Goal: Task Accomplishment & Management: Complete application form

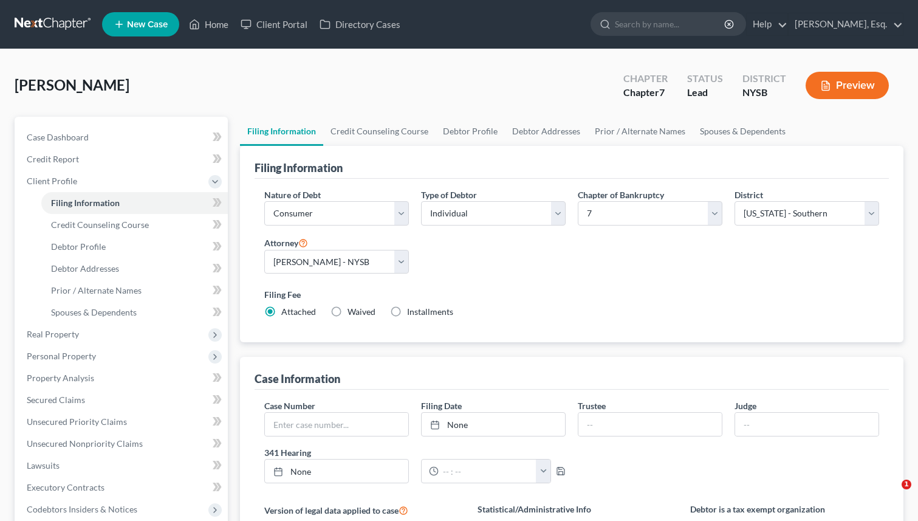
select select "1"
select select "0"
select select "55"
select select "0"
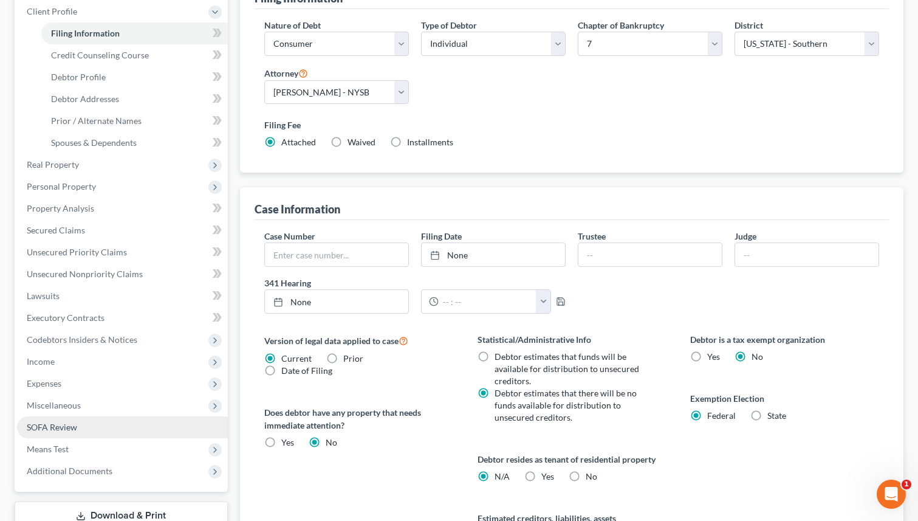
click at [72, 425] on span "SOFA Review" at bounding box center [52, 427] width 50 height 10
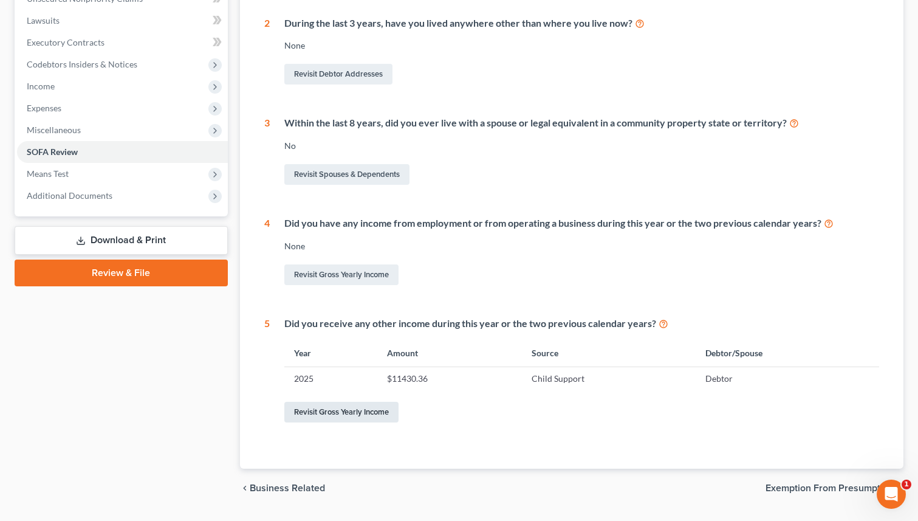
click at [330, 410] on link "Revisit Gross Yearly Income" at bounding box center [341, 412] width 114 height 21
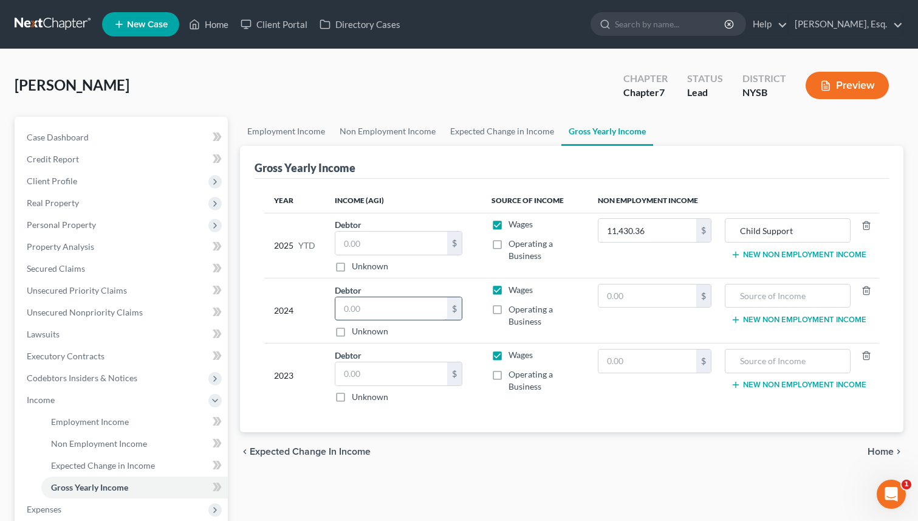
click at [376, 305] on input "text" at bounding box center [392, 308] width 112 height 23
paste input "81,722."
type input "81,722"
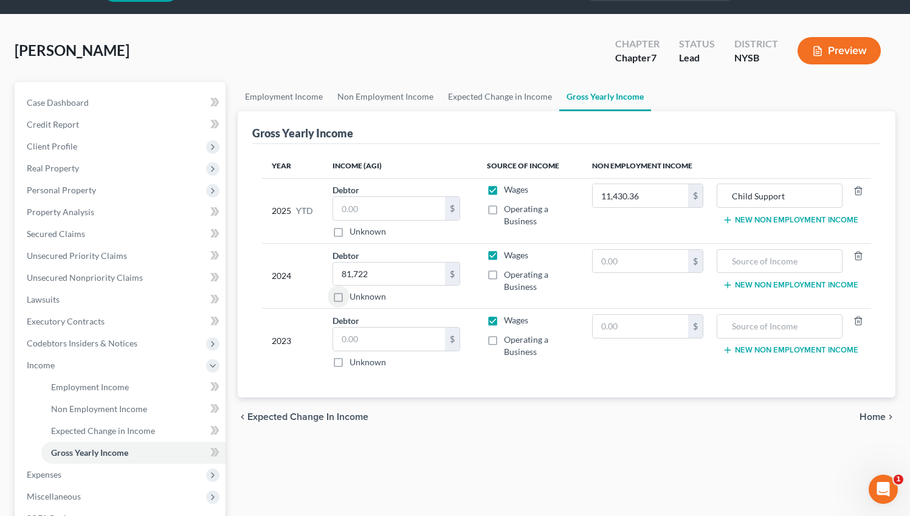
scroll to position [47, 0]
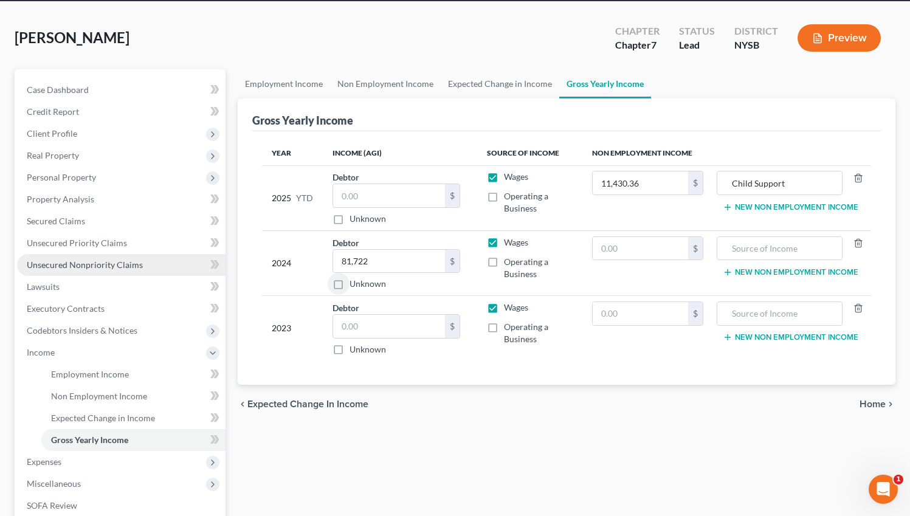
click at [138, 261] on span "Unsecured Nonpriority Claims" at bounding box center [85, 265] width 116 height 10
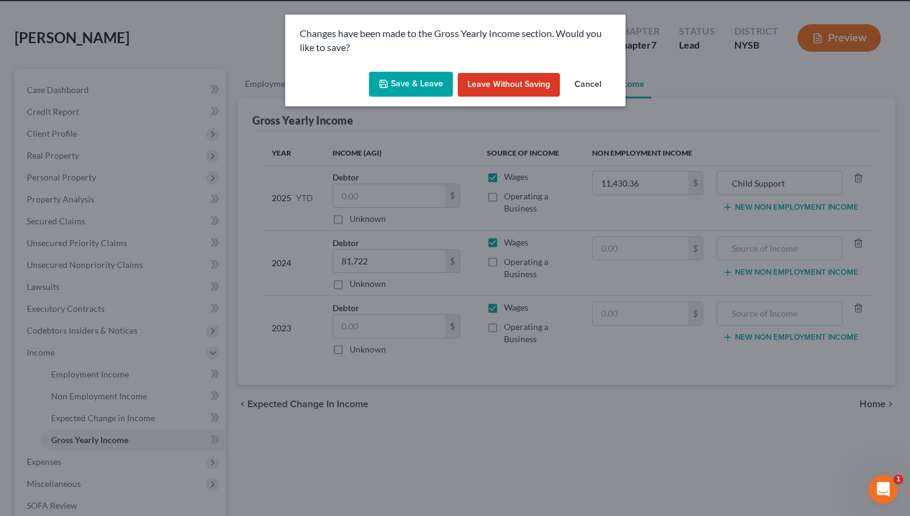
click at [399, 84] on button "Save & Leave" at bounding box center [411, 85] width 84 height 26
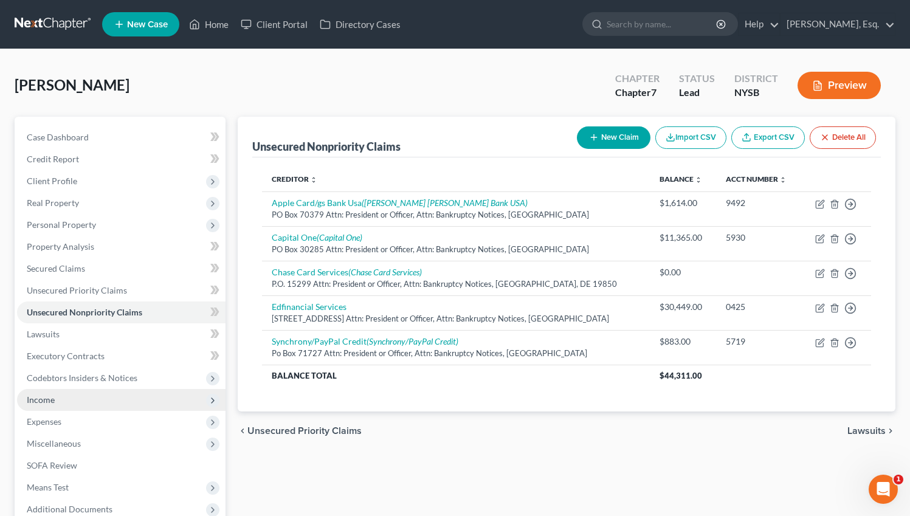
scroll to position [129, 0]
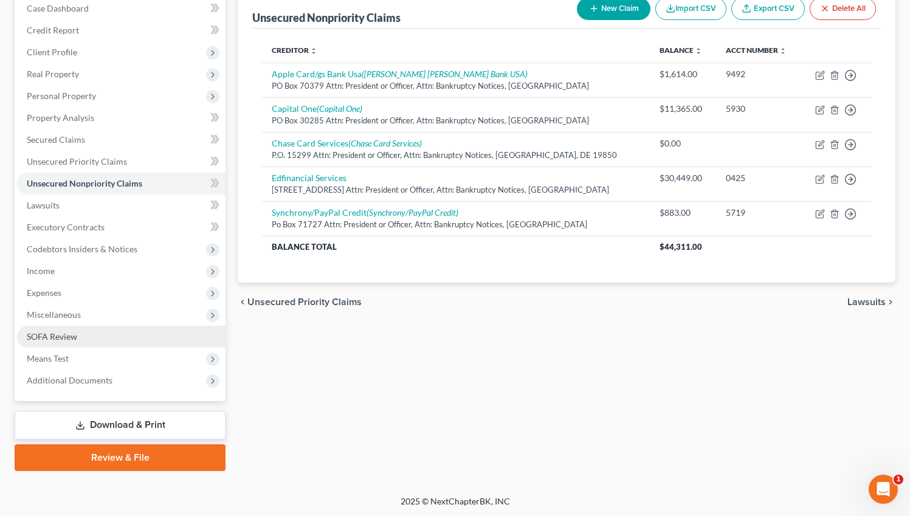
click at [91, 328] on link "SOFA Review" at bounding box center [121, 337] width 208 height 22
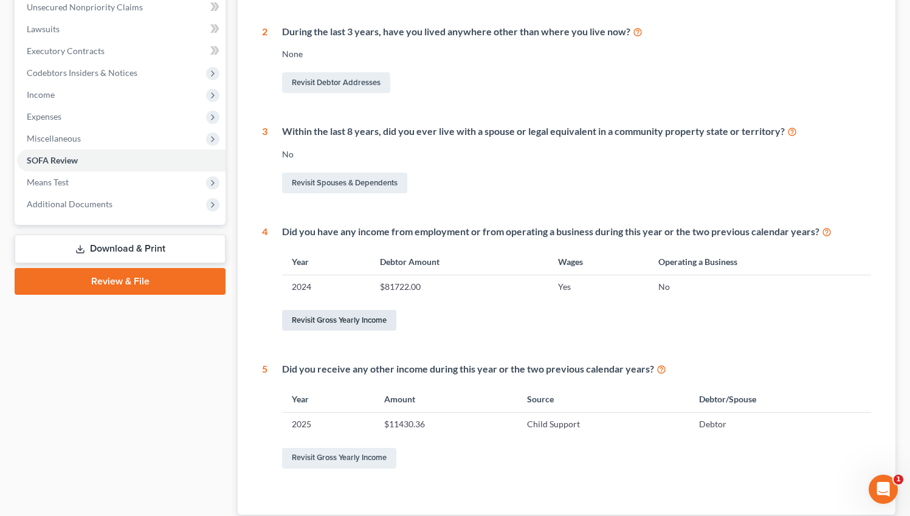
click at [350, 326] on link "Revisit Gross Yearly Income" at bounding box center [339, 320] width 114 height 21
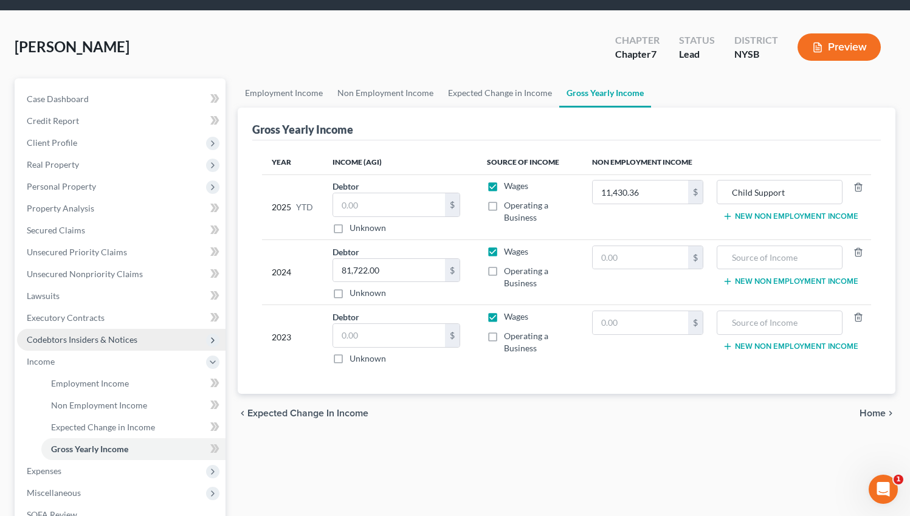
scroll to position [39, 0]
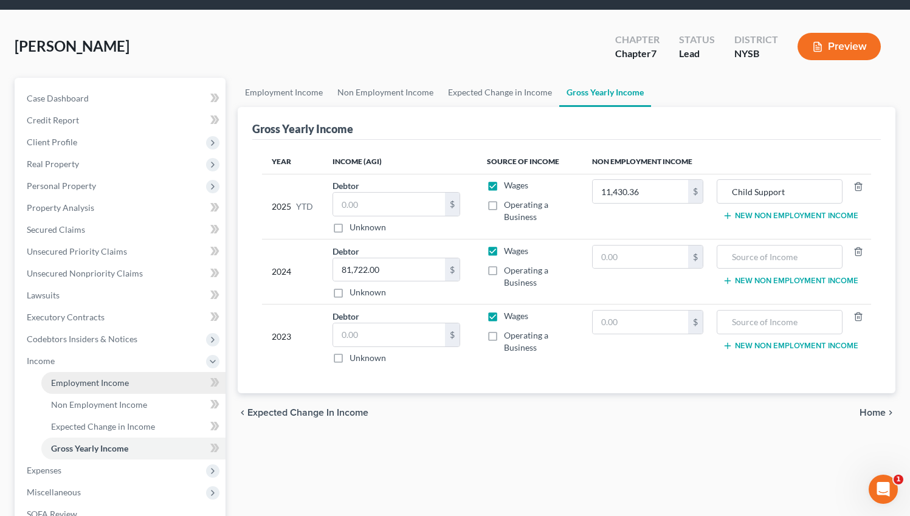
click at [74, 390] on link "Employment Income" at bounding box center [133, 383] width 184 height 22
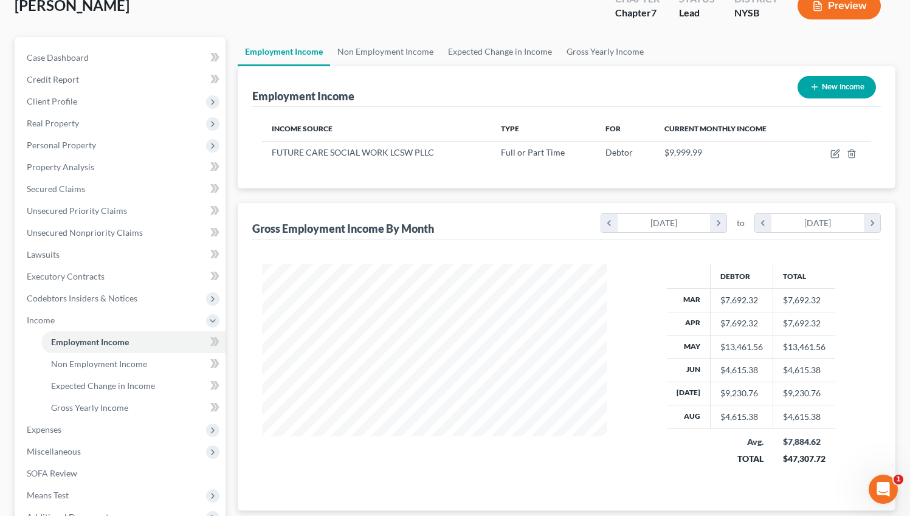
scroll to position [89, 0]
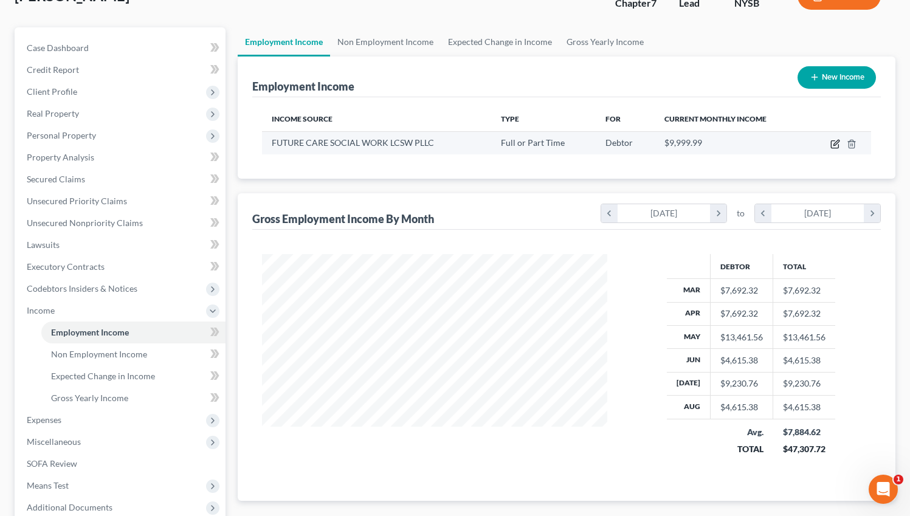
click at [837, 142] on icon "button" at bounding box center [835, 144] width 10 height 10
select select "0"
select select "35"
select select "2"
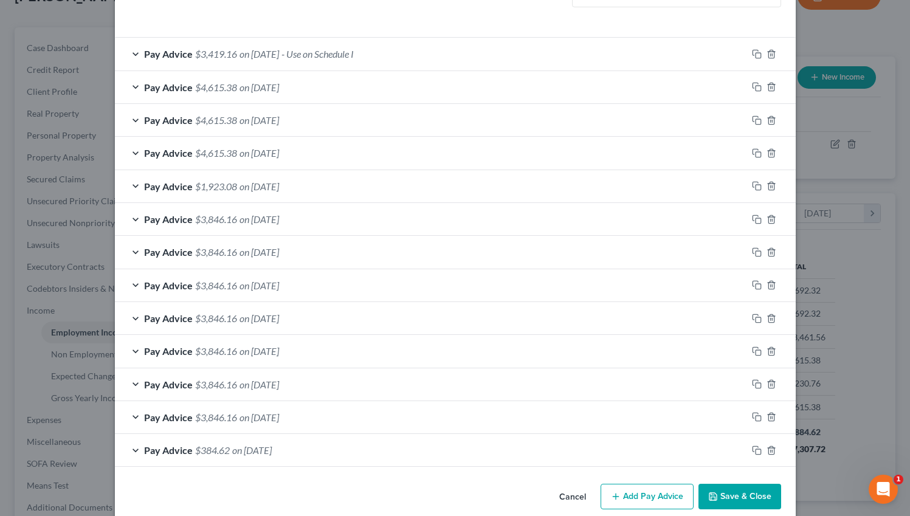
scroll to position [393, 0]
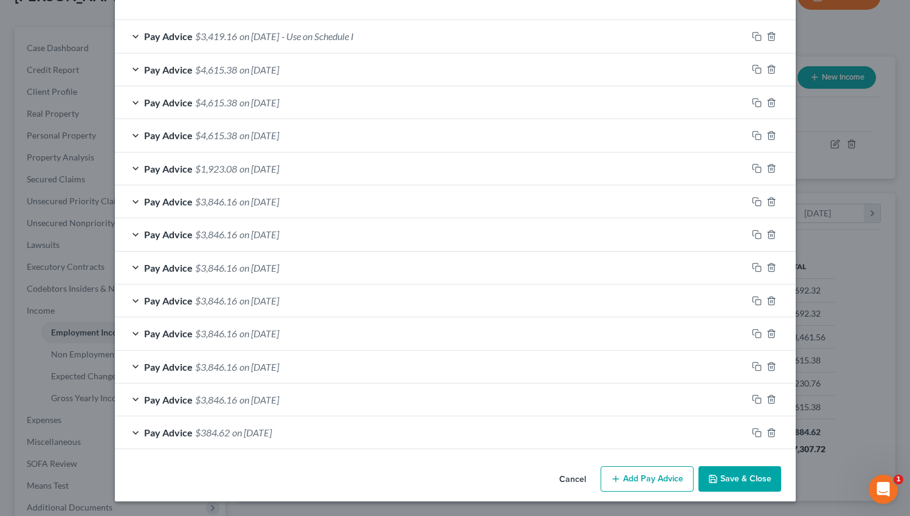
click at [875, 239] on div "Edit Income Source × Employment Type * Select Full or [DEMOGRAPHIC_DATA] Employ…" at bounding box center [455, 258] width 910 height 516
click at [571, 481] on button "Cancel" at bounding box center [572, 479] width 46 height 24
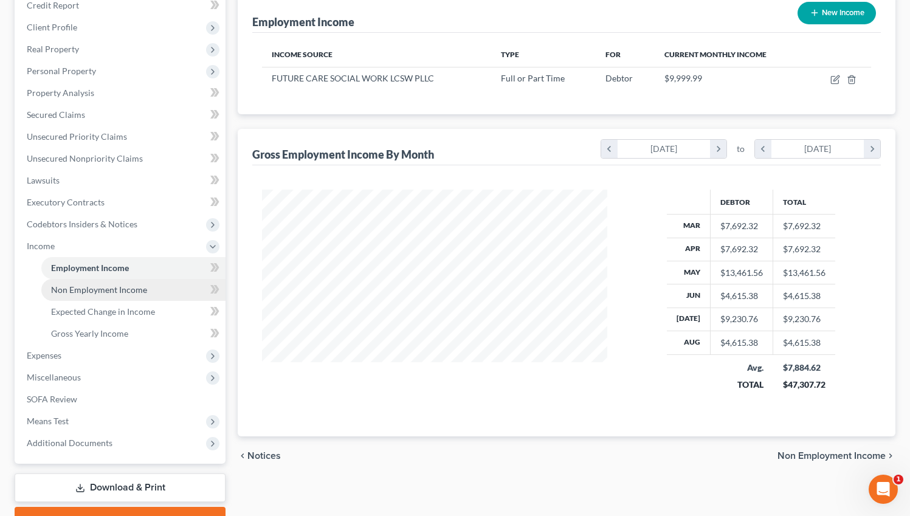
scroll to position [135, 0]
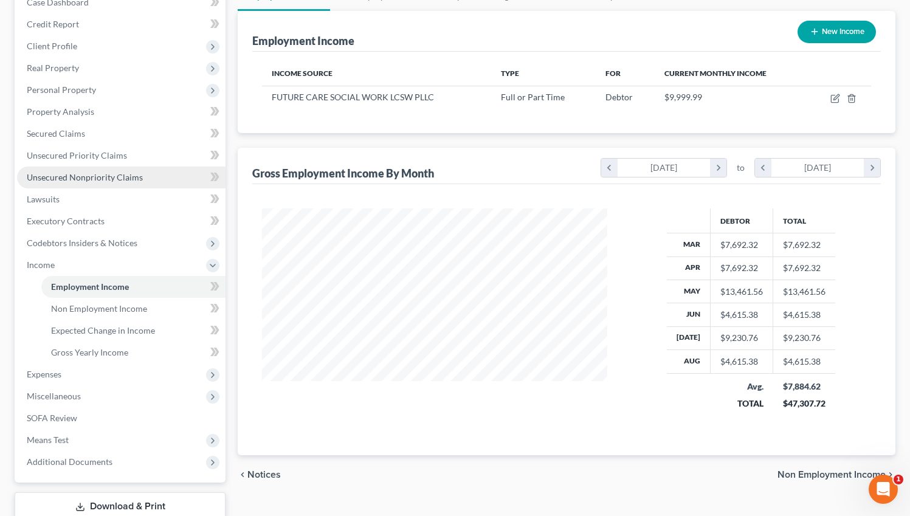
click at [84, 177] on span "Unsecured Nonpriority Claims" at bounding box center [85, 177] width 116 height 10
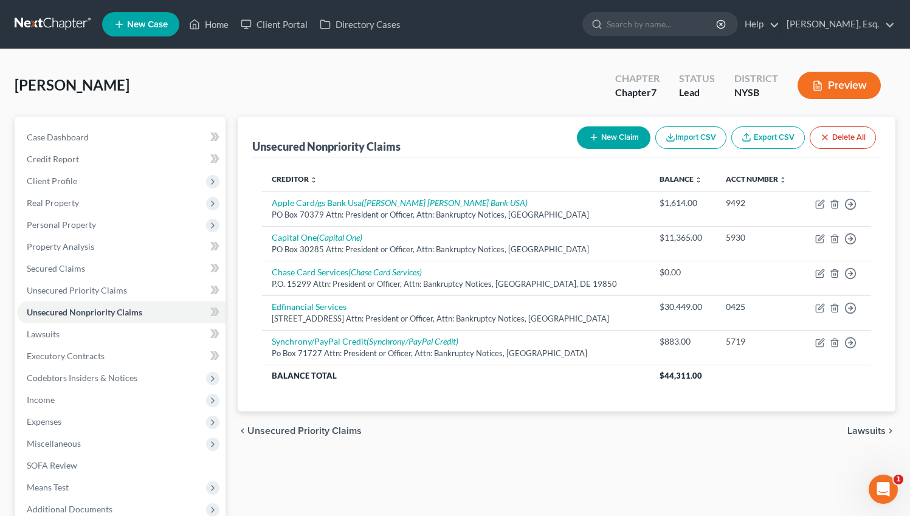
click at [624, 143] on button "New Claim" at bounding box center [614, 137] width 74 height 22
select select "0"
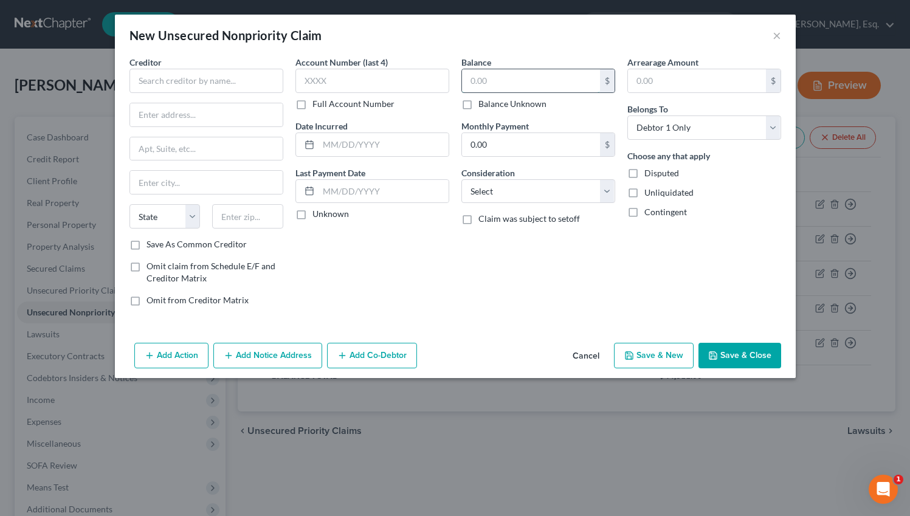
click at [511, 81] on input "text" at bounding box center [531, 80] width 138 height 23
paste input "3,289.12"
type input "3,289.12"
click at [644, 212] on label "Contingent" at bounding box center [665, 212] width 43 height 12
click at [649, 212] on input "Contingent" at bounding box center [653, 210] width 8 height 8
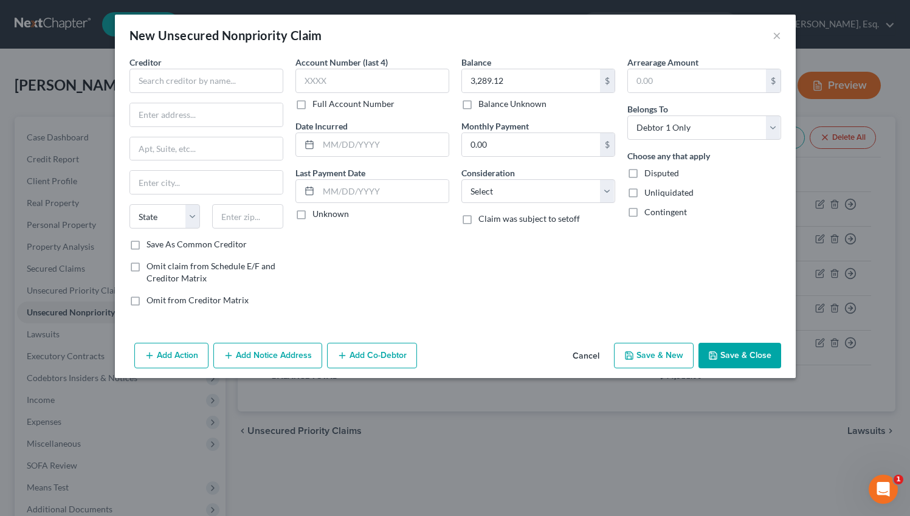
checkbox input "true"
click at [553, 184] on select "Select Cable / Satellite Services Collection Agency Credit Card Debt Debt Couns…" at bounding box center [538, 191] width 154 height 24
select select "14"
click at [461, 179] on select "Select Cable / Satellite Services Collection Agency Credit Card Debt Debt Couns…" at bounding box center [538, 191] width 154 height 24
click at [514, 246] on input "text" at bounding box center [538, 237] width 153 height 23
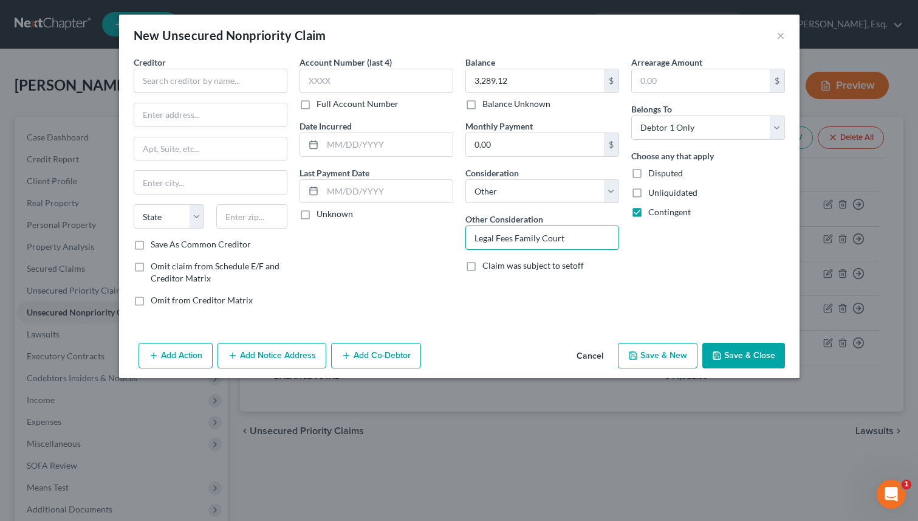
type input "Legal Fees Family Court"
click at [159, 78] on input "text" at bounding box center [211, 81] width 154 height 24
paste input "Law Office of [PERSON_NAME]."
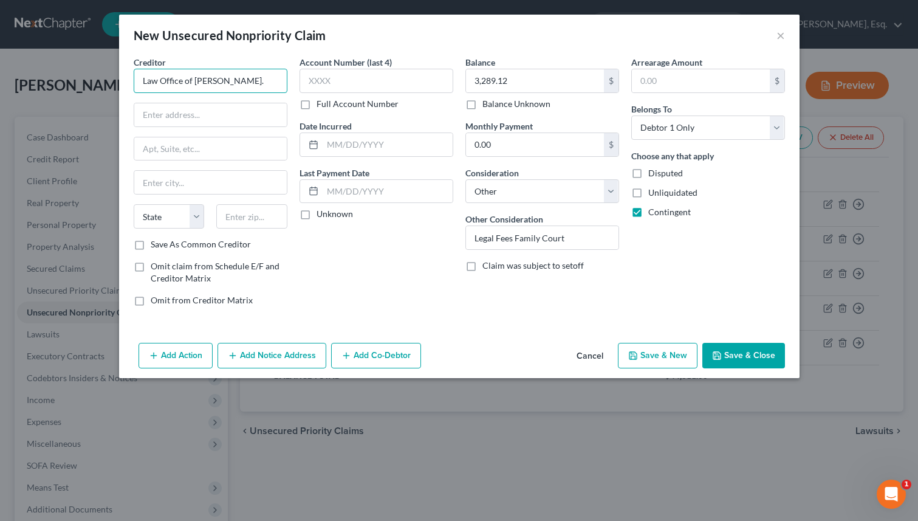
type input "Law Office of [PERSON_NAME]."
click at [281, 105] on input "text" at bounding box center [210, 114] width 153 height 23
paste input "[STREET_ADDRESS][PERSON_NAME]"
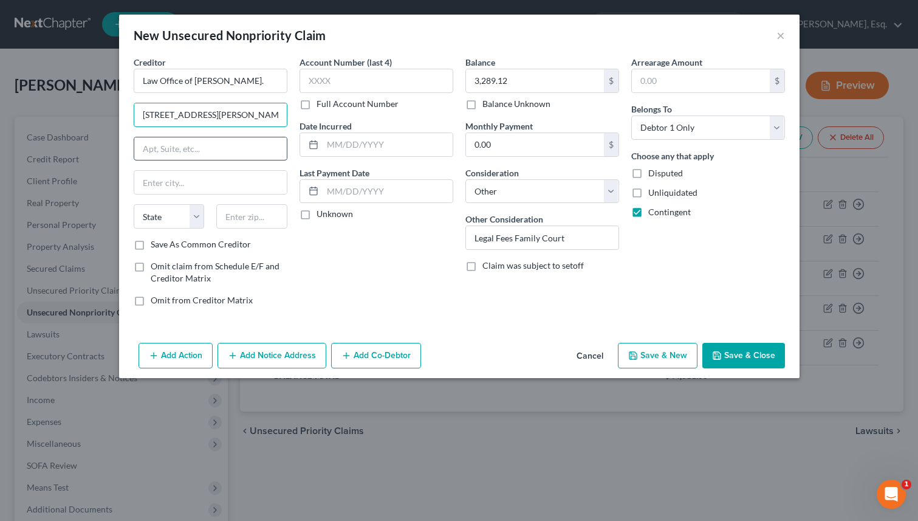
type input "[STREET_ADDRESS][PERSON_NAME]"
type input "10601`"
click at [188, 184] on input "text" at bounding box center [210, 182] width 153 height 23
paste input "[GEOGRAPHIC_DATA]"
type input "[GEOGRAPHIC_DATA]"
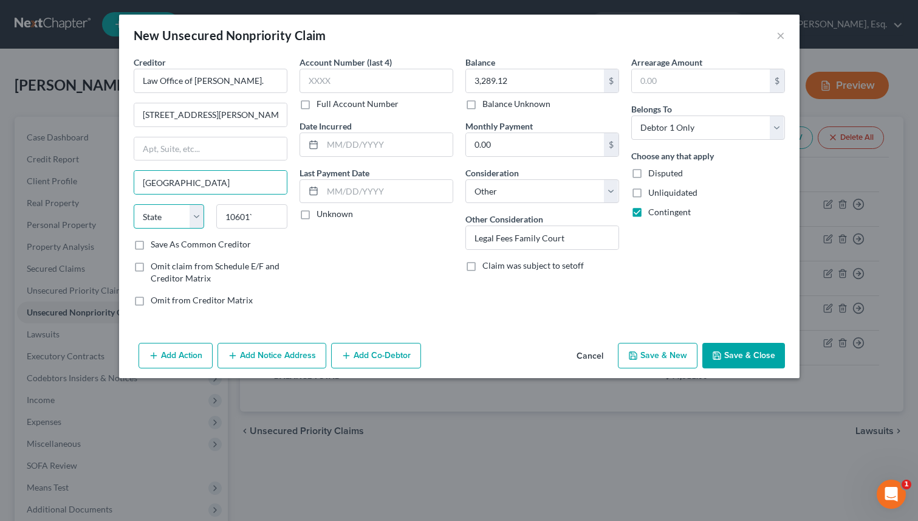
click at [165, 222] on select "State [US_STATE] AK AR AZ CA CO CT DE DC [GEOGRAPHIC_DATA] [GEOGRAPHIC_DATA] GU…" at bounding box center [169, 216] width 71 height 24
select select "35"
click at [134, 204] on select "State [US_STATE] AK AR AZ CA CO CT DE DC [GEOGRAPHIC_DATA] [GEOGRAPHIC_DATA] GU…" at bounding box center [169, 216] width 71 height 24
click at [746, 358] on button "Save & Close" at bounding box center [744, 356] width 83 height 26
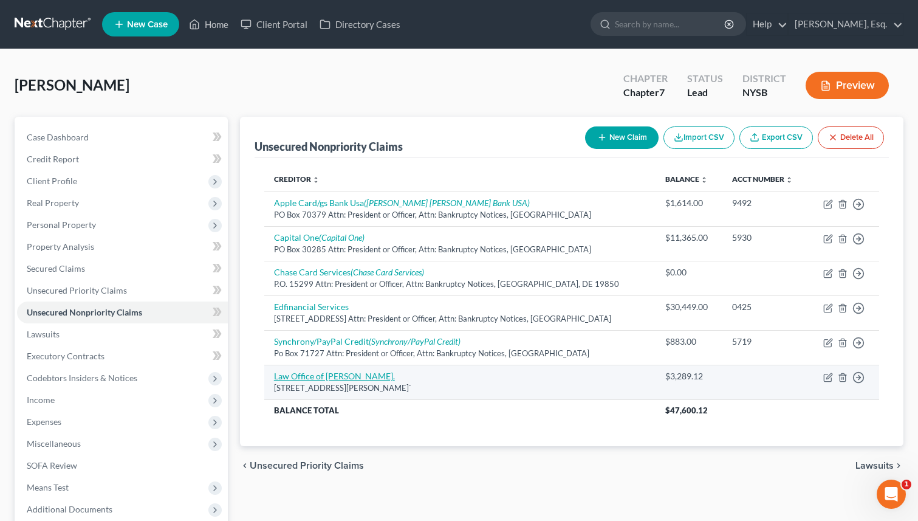
click at [374, 374] on link "Law Office of [PERSON_NAME]." at bounding box center [334, 376] width 121 height 10
select select "35"
select select "14"
select select "0"
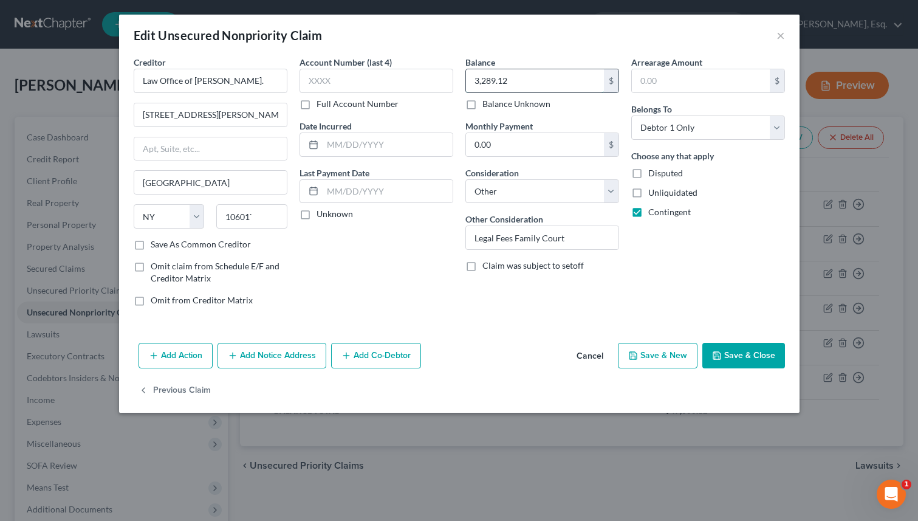
click at [516, 86] on input "3,289.12" at bounding box center [535, 80] width 138 height 23
paste input "31"
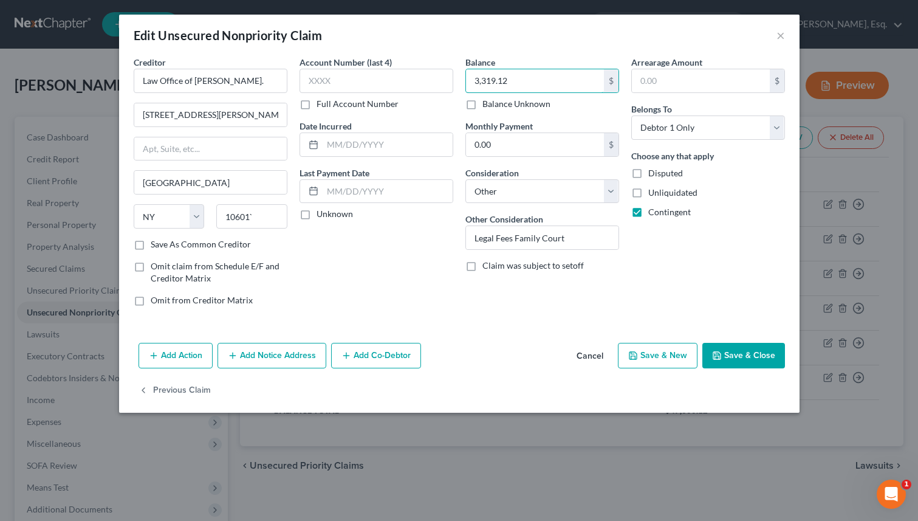
type input "3,319.12"
click at [751, 359] on button "Save & Close" at bounding box center [744, 356] width 83 height 26
type input "0"
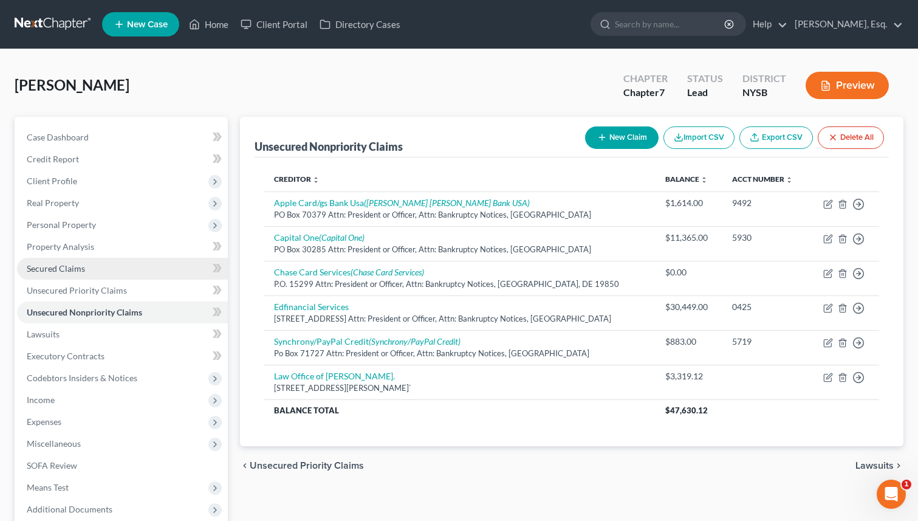
click at [65, 270] on span "Secured Claims" at bounding box center [56, 268] width 58 height 10
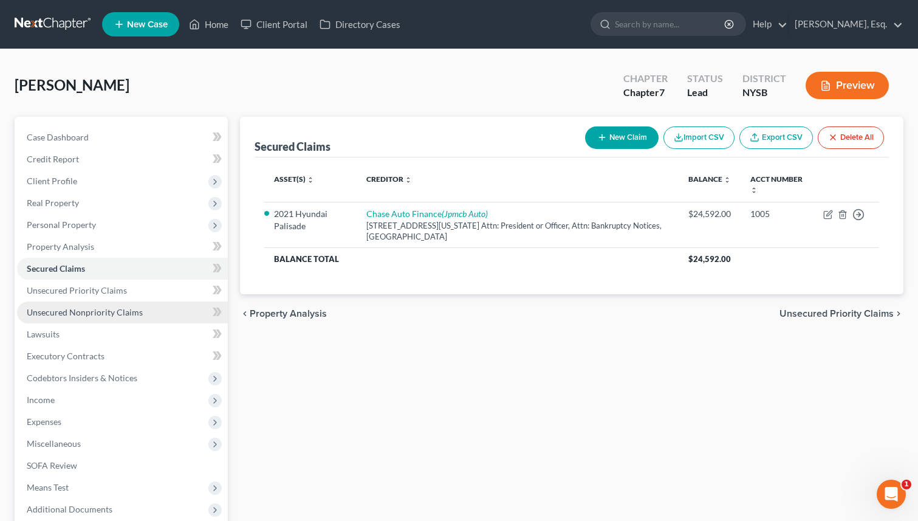
click at [149, 307] on link "Unsecured Nonpriority Claims" at bounding box center [122, 312] width 211 height 22
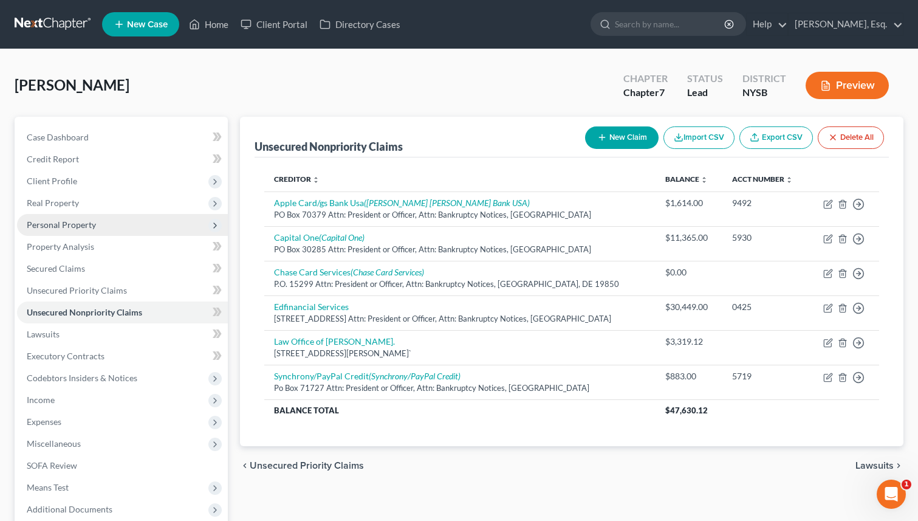
click at [61, 227] on span "Personal Property" at bounding box center [61, 224] width 69 height 10
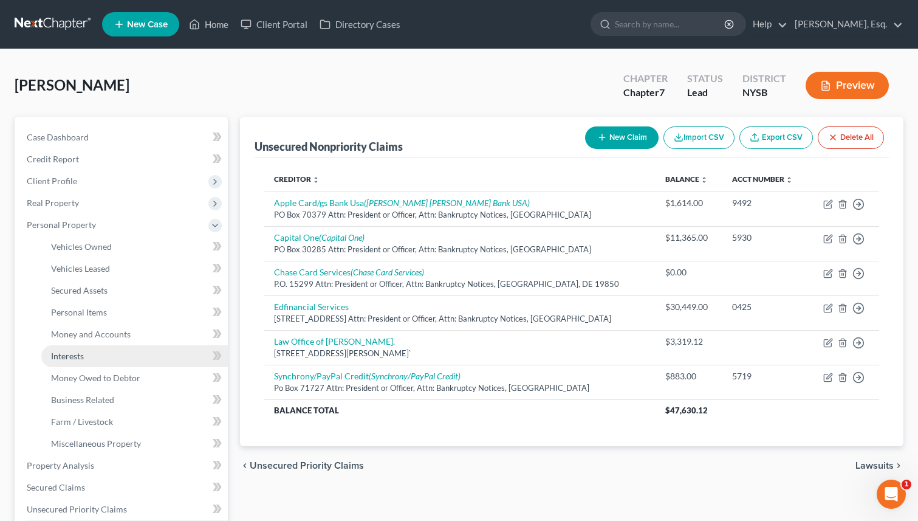
click at [86, 350] on link "Interests" at bounding box center [134, 356] width 187 height 22
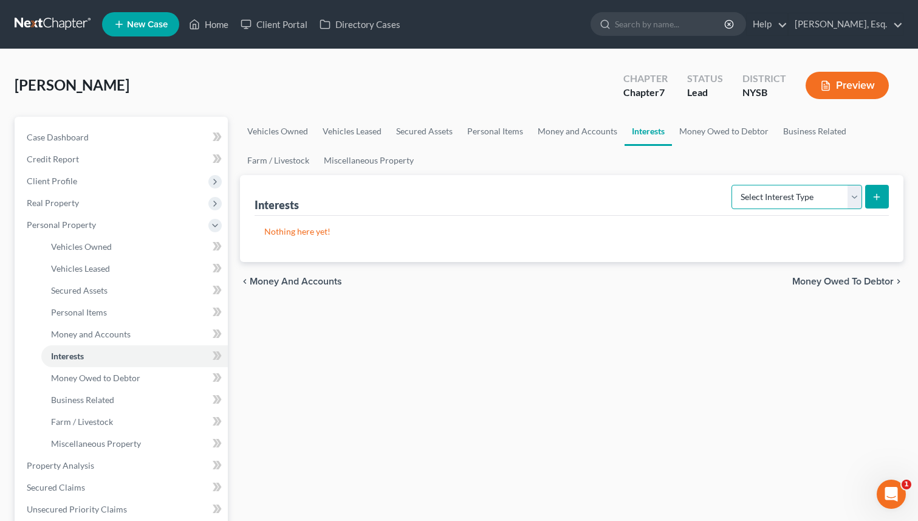
click at [750, 203] on select "Select Interest Type 401K Annuity Bond Education IRA Government Bond Government…" at bounding box center [797, 197] width 131 height 24
select select "term_life_insurance"
click at [733, 185] on select "Select Interest Type 401K Annuity Bond Education IRA Government Bond Government…" at bounding box center [797, 197] width 131 height 24
click at [871, 191] on button "submit" at bounding box center [878, 197] width 24 height 24
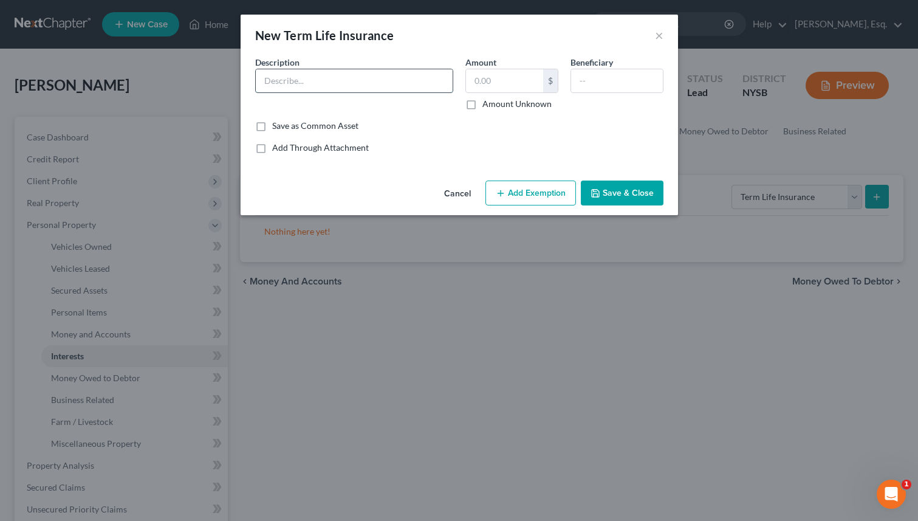
click at [275, 79] on input "text" at bounding box center [354, 80] width 197 height 23
paste input "Term Life & [MEDICAL_DATA] and [MEDICAL_DATA] Insurance"
type input "Term Life & [MEDICAL_DATA] and [MEDICAL_DATA] Insurance"
click at [495, 81] on input "text" at bounding box center [504, 80] width 77 height 23
click at [425, 134] on div "Common Asset Select Description * Term Life & [MEDICAL_DATA] and [MEDICAL_DATA]…" at bounding box center [459, 105] width 408 height 98
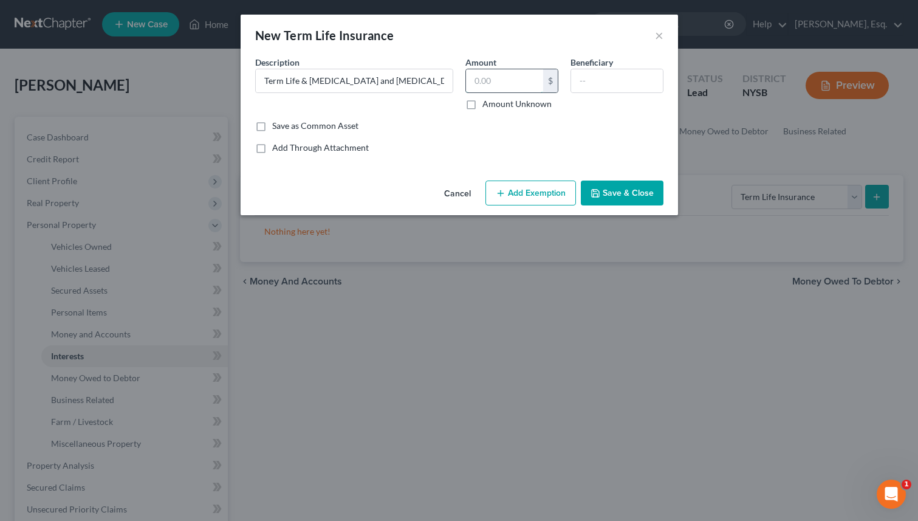
click at [483, 86] on input "text" at bounding box center [504, 80] width 77 height 23
type input "0"
click at [529, 196] on button "Add Exemption" at bounding box center [531, 194] width 91 height 26
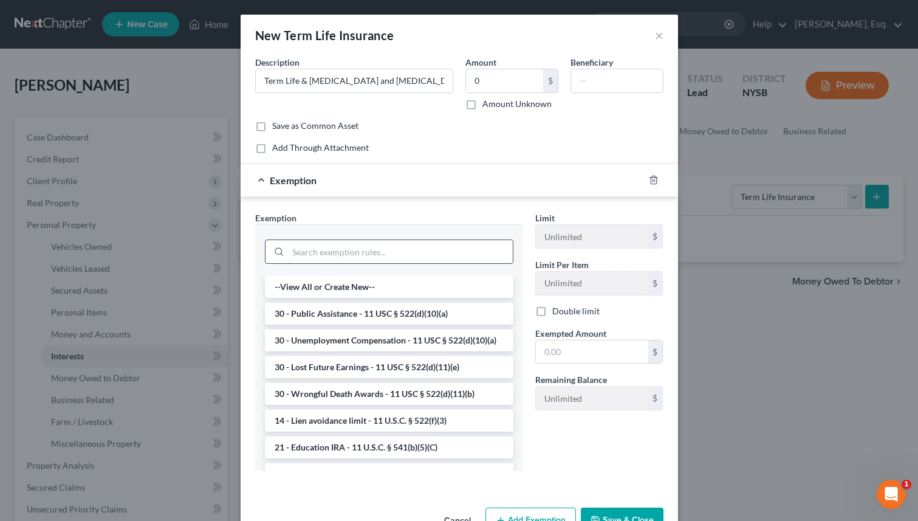
click at [373, 255] on input "search" at bounding box center [400, 251] width 225 height 23
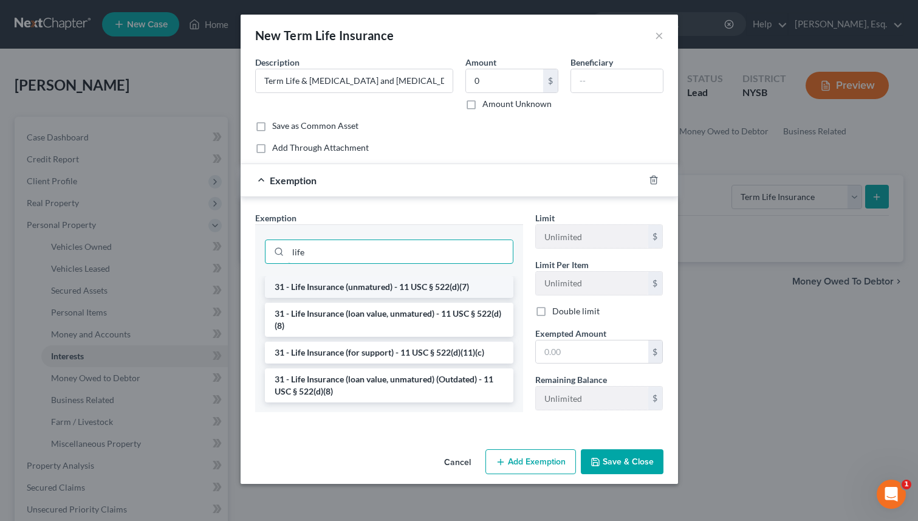
type input "life"
click at [362, 284] on li "31 - Life Insurance (unmatured) - 11 USC § 522(d)(7)" at bounding box center [389, 287] width 249 height 22
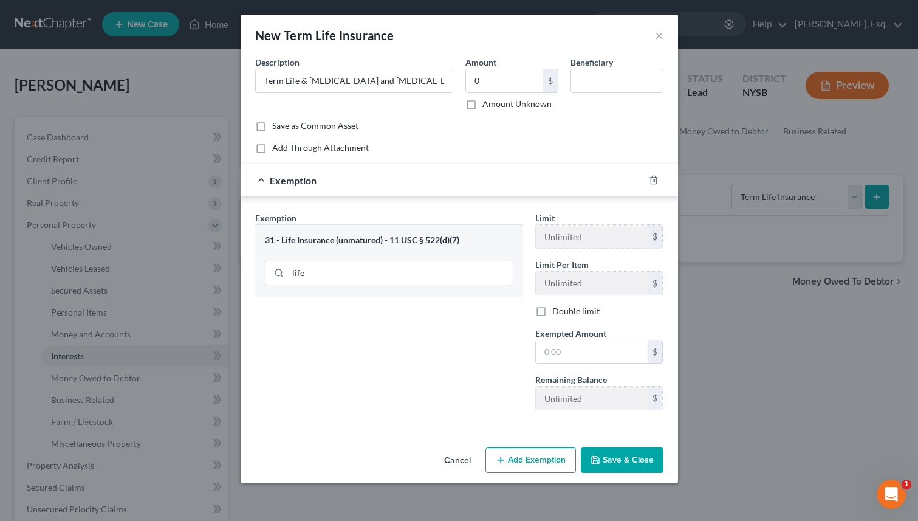
click at [483, 106] on label "Amount Unknown" at bounding box center [517, 104] width 69 height 12
click at [487, 106] on input "Amount Unknown" at bounding box center [491, 102] width 8 height 8
checkbox input "true"
click at [567, 351] on input "text" at bounding box center [592, 351] width 112 height 23
type input "10,000"
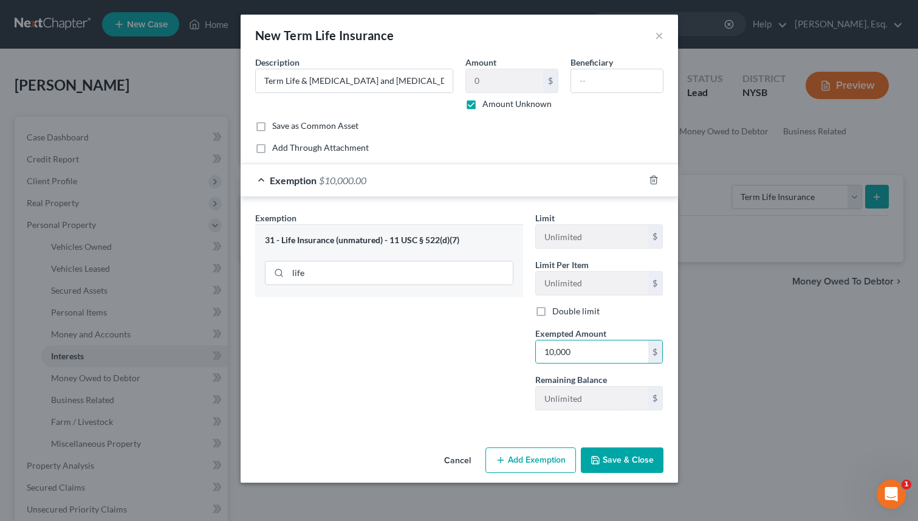
click at [624, 466] on button "Save & Close" at bounding box center [622, 460] width 83 height 26
